Goal: Task Accomplishment & Management: Manage account settings

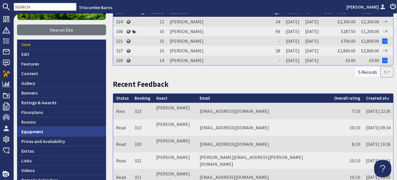
scroll to position [103, 0]
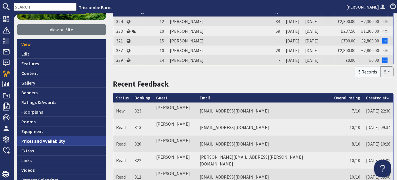
click at [49, 138] on link "Prices and Availability" at bounding box center [61, 141] width 89 height 10
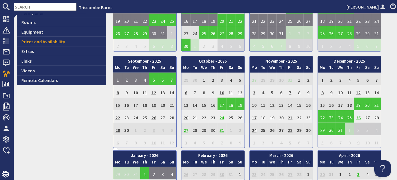
scroll to position [207, 0]
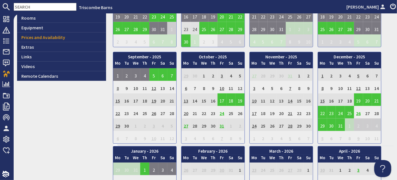
click at [115, 86] on td "8" at bounding box center [117, 87] width 9 height 13
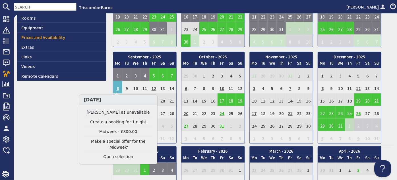
click at [116, 113] on link "[PERSON_NAME] as unavailable" at bounding box center [118, 112] width 70 height 6
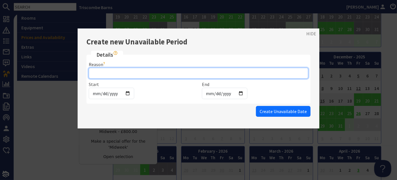
click at [115, 69] on input "Reason" at bounding box center [198, 73] width 219 height 11
type input "[PERSON_NAME] airbnb"
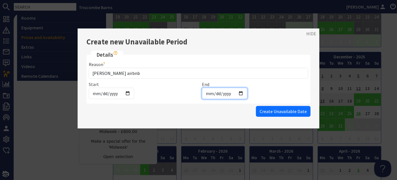
click at [210, 90] on input "[DATE]" at bounding box center [224, 93] width 45 height 11
click at [204, 91] on input "[DATE]" at bounding box center [224, 93] width 45 height 11
click at [208, 94] on input "[DATE]" at bounding box center [224, 93] width 45 height 11
click at [215, 91] on input "[DATE]" at bounding box center [224, 93] width 45 height 11
click at [239, 91] on input "[DATE]" at bounding box center [224, 93] width 45 height 11
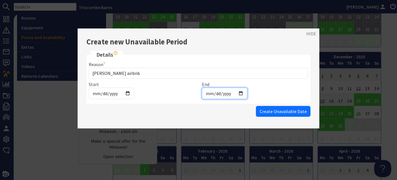
type input "[DATE]"
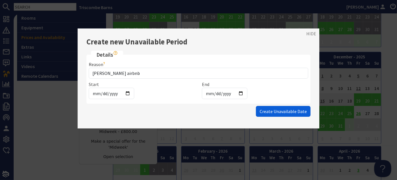
click at [266, 112] on span "Create Unavailable Date" at bounding box center [282, 111] width 47 height 6
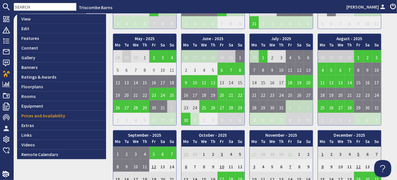
scroll to position [181, 0]
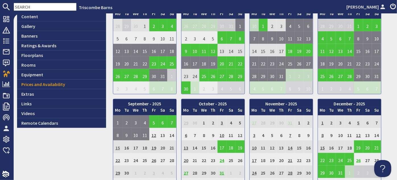
click at [115, 148] on td "15" at bounding box center [117, 146] width 9 height 13
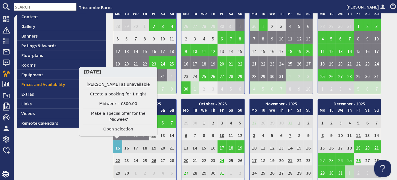
click at [106, 87] on link "[PERSON_NAME] as unavailable" at bounding box center [118, 84] width 70 height 6
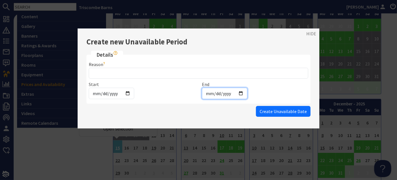
click at [239, 91] on input "[DATE]" at bounding box center [224, 93] width 45 height 11
type input "[DATE]"
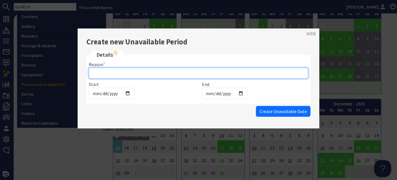
click at [173, 69] on input "Reason" at bounding box center [198, 73] width 219 height 11
type input "[PERSON_NAME] airbnbbnn"
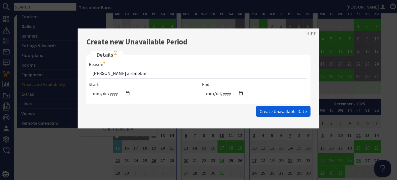
click at [279, 108] on span "Create Unavailable Date" at bounding box center [282, 111] width 47 height 6
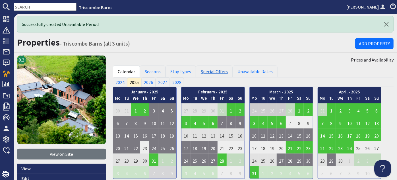
scroll to position [0, 0]
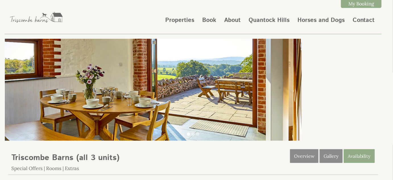
scroll to position [103, 0]
